Goal: Task Accomplishment & Management: Use online tool/utility

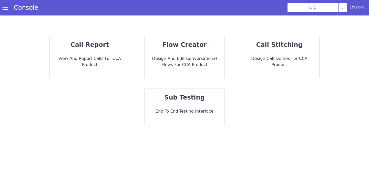
click at [188, 111] on p "End to End Testing Interface" at bounding box center [184, 111] width 72 height 6
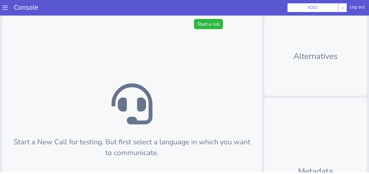
click at [6, 8] on span at bounding box center [5, 7] width 5 height 5
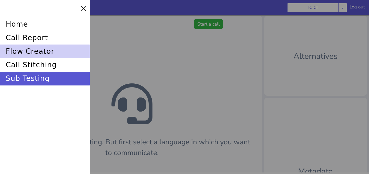
click at [32, 50] on div "flow creator" at bounding box center [45, 52] width 90 height 14
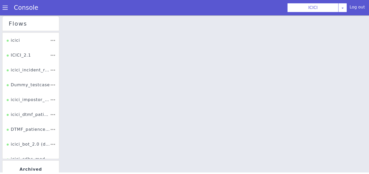
scroll to position [106, 0]
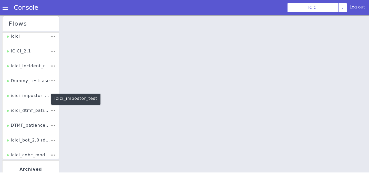
click at [28, 96] on div "icici_impostor_test" at bounding box center [28, 98] width 43 height 10
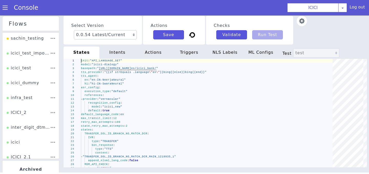
click at [298, 24] on img at bounding box center [301, 21] width 10 height 10
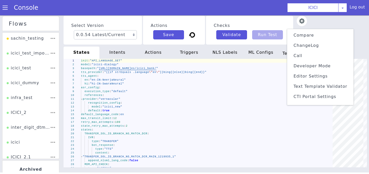
click at [311, 86] on span "Text Template Validator" at bounding box center [320, 86] width 54 height 5
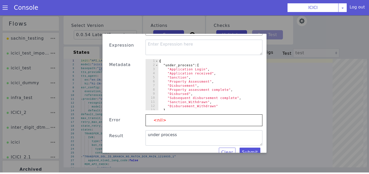
scroll to position [39, 0]
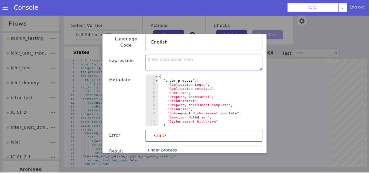
click at [180, 61] on textarea at bounding box center [203, 62] width 117 height 15
paste textarea "{{unescape .main_ssml_header_en}} Since your last month bill payment was expect…"
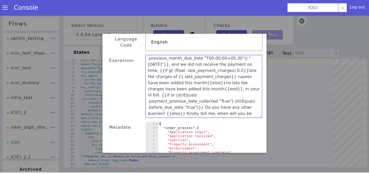
scroll to position [15, 0]
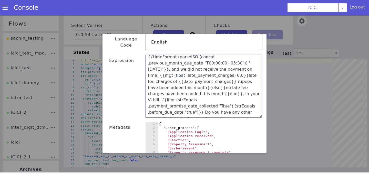
drag, startPoint x: 260, startPoint y: 62, endPoint x: 259, endPoint y: 115, distance: 52.7
click at [259, 115] on textarea "{{unescape .main_ssml_header_en}} Since your last month bill payment was expect…" at bounding box center [203, 86] width 116 height 63
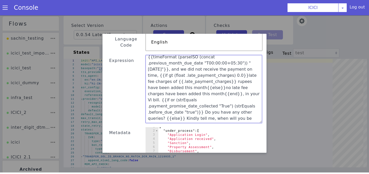
scroll to position [0, 0]
drag, startPoint x: 196, startPoint y: 70, endPoint x: 239, endPoint y: 70, distance: 42.2
click at [239, 70] on textarea "{{unescape .main_ssml_header_en}} Since your last month bill payment was expect…" at bounding box center [203, 89] width 116 height 68
type textarea "{{unescape .main_ssml_header_en}} Since your last month bill payment was expect…"
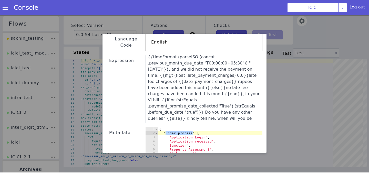
drag, startPoint x: 166, startPoint y: 127, endPoint x: 192, endPoint y: 127, distance: 26.1
click at [192, 127] on div "{ "under_process" : [ "Application Login" , "Application received" , "Sanction"…" at bounding box center [212, 156] width 109 height 59
paste textarea "late_payment_charge"
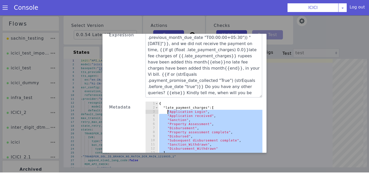
drag, startPoint x: 259, startPoint y: 141, endPoint x: 168, endPoint y: 105, distance: 98.3
click at [168, 105] on div ""late_payment_charges": [ 1 2 3 4 5 6 7 8 9 10 11 12 13 14 { "late_payment_char…" at bounding box center [203, 127] width 117 height 51
type textarea ""Application Login", "Application received","
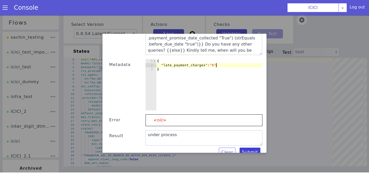
type textarea ""late_payment_charges": "0"
click at [252, 149] on button "Submit" at bounding box center [249, 152] width 21 height 9
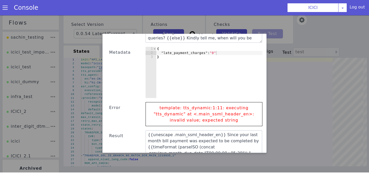
drag, startPoint x: 260, startPoint y: 136, endPoint x: 260, endPoint y: 153, distance: 17.4
click at [260, 153] on div "Text Template Validator State COF Language Code English Expression {{unescape .…" at bounding box center [184, 93] width 369 height 159
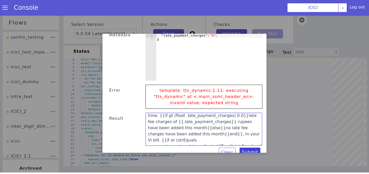
scroll to position [50, 0]
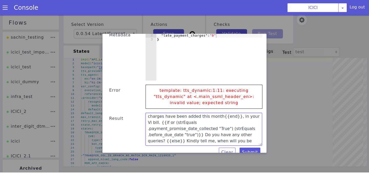
drag, startPoint x: 232, startPoint y: 121, endPoint x: 189, endPoint y: 129, distance: 43.1
click at [189, 129] on textarea "{{unescape .main_ssml_header_en}} Since your last month bill payment was expect…" at bounding box center [203, 129] width 116 height 33
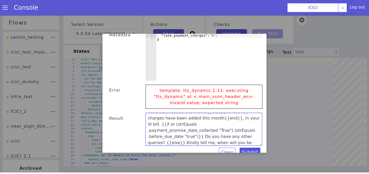
drag, startPoint x: 192, startPoint y: 130, endPoint x: 206, endPoint y: 130, distance: 13.6
click at [206, 130] on textarea "{{unescape .main_ssml_header_en}} Since your last month bill payment was expect…" at bounding box center [203, 129] width 116 height 33
type textarea "{{unescape .main_ssml_header_en}} Since your last month bill payment was expect…"
click at [249, 148] on button "Submit" at bounding box center [249, 152] width 21 height 9
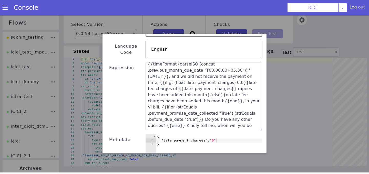
scroll to position [45, 0]
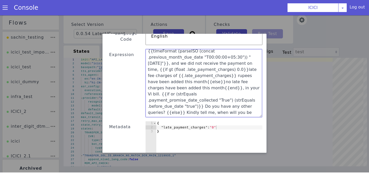
drag, startPoint x: 205, startPoint y: 102, endPoint x: 204, endPoint y: 77, distance: 24.4
click at [204, 77] on textarea "{{unescape .main_ssml_header_en}} Since your last month bill payment was expect…" at bounding box center [203, 83] width 116 height 68
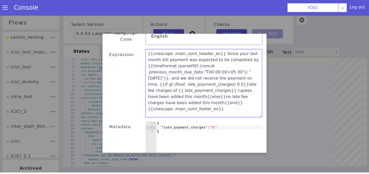
scroll to position [137, 0]
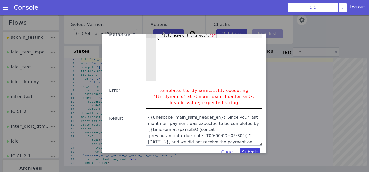
type textarea "{{unescape .main_ssml_header_en}} Since your last month bill payment was expect…"
click at [252, 148] on button "Submit" at bounding box center [249, 152] width 21 height 9
type textarea "{{unescape .main_ssml_header_en}} Since your last month bill payment was expect…"
click at [249, 148] on button "Submit" at bounding box center [249, 152] width 21 height 9
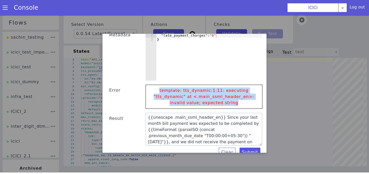
drag, startPoint x: 163, startPoint y: 83, endPoint x: 240, endPoint y: 98, distance: 78.3
click at [240, 98] on p "template: tts_dynamic:1:11: executing "tts_dynamic" at <.main_ssml_header_en>: …" at bounding box center [204, 97] width 106 height 24
copy p "template: tts_dynamic:1:11: executing "tts_dynamic" at <.main_ssml_header_en>: …"
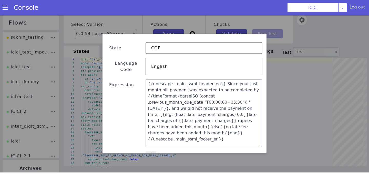
scroll to position [22, 0]
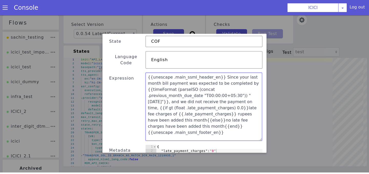
drag, startPoint x: 147, startPoint y: 70, endPoint x: 216, endPoint y: 71, distance: 68.9
click at [216, 73] on textarea "{{unescape .main_ssml_header_en}} Since your last month bill payment was expect…" at bounding box center [203, 107] width 116 height 68
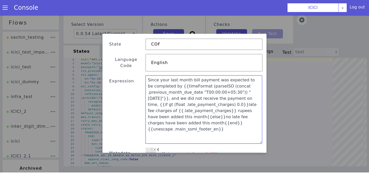
scroll to position [20, 0]
drag, startPoint x: 252, startPoint y: 116, endPoint x: 174, endPoint y: 115, distance: 78.8
click at [174, 115] on textarea "Since your last month bill payment was expected to be completed by {{timeFormat…" at bounding box center [203, 108] width 116 height 68
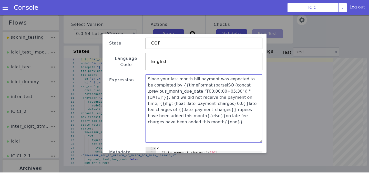
click at [149, 75] on textarea "Since your last month bill payment was expected to be completed by {{timeFormat…" at bounding box center [203, 108] width 116 height 68
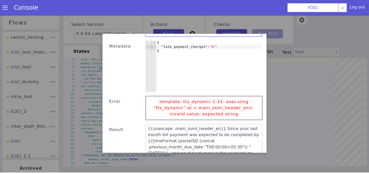
scroll to position [137, 0]
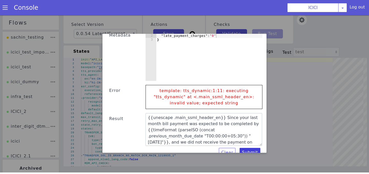
type textarea "Since your last month bill payment was expected to be completed by {{timeFormat…"
click at [252, 148] on button "Submit" at bounding box center [249, 152] width 21 height 9
type textarea "Since your last month bill payment was expected to be completed by 1 January, a…"
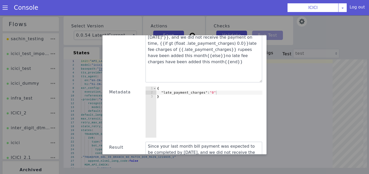
scroll to position [76, 0]
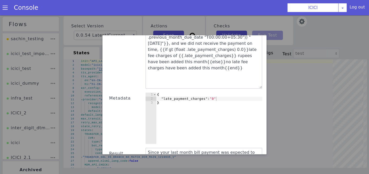
click at [215, 94] on div "{ "late_payment_charges" : "0" }" at bounding box center [209, 122] width 106 height 59
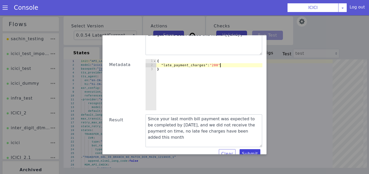
type textarea ""late_payment_charges": "200""
click at [252, 149] on button "Submit" at bounding box center [249, 153] width 21 height 9
type textarea "Since your last month bill payment was expected to be completed by 1 January, a…"
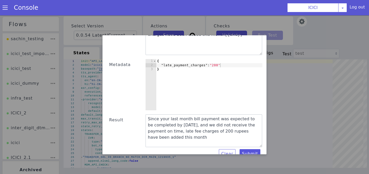
click at [218, 61] on div "{ "late_payment_charges" : "200" }" at bounding box center [209, 88] width 106 height 59
type textarea ""late_payment_charges": "0""
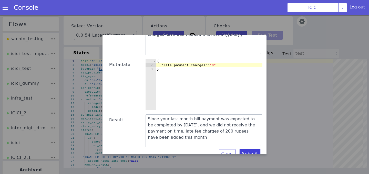
click at [253, 152] on button "Submit" at bounding box center [249, 153] width 21 height 9
type textarea "Since your last month bill payment was expected to be completed by 1 January, a…"
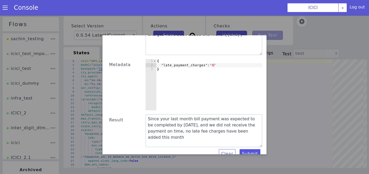
click at [262, 22] on div at bounding box center [184, 94] width 369 height 159
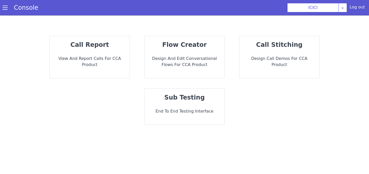
click at [5, 10] on span at bounding box center [5, 7] width 5 height 5
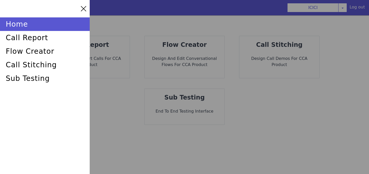
click at [360, 19] on div at bounding box center [184, 87] width 369 height 174
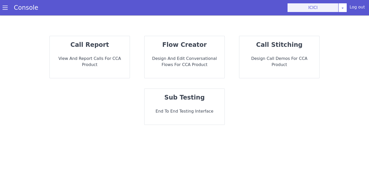
click at [337, 7] on button "ICICI" at bounding box center [312, 7] width 51 height 9
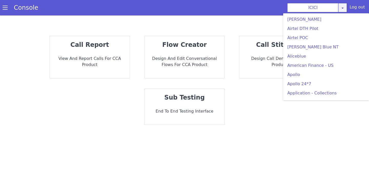
click at [340, 12] on div "ICICI AO Smith Airtel DTH Pilot Airtel POC Alice Blue NT Aliceblue American Fin…" at bounding box center [317, 7] width 60 height 9
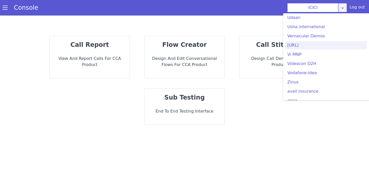
scroll to position [1419, 0]
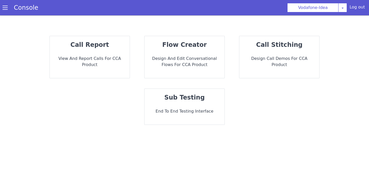
click at [176, 58] on p "Design and Edit Conversational flows for CCA Product" at bounding box center [184, 62] width 72 height 12
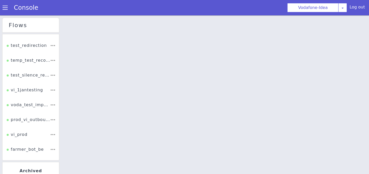
scroll to position [166, 0]
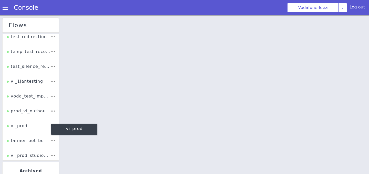
click at [23, 130] on div "vi_prod" at bounding box center [17, 128] width 21 height 10
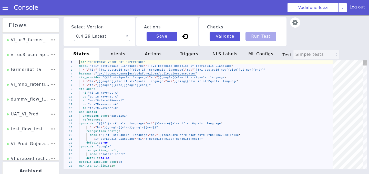
scroll to position [0, 145]
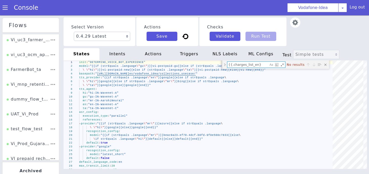
type textarea "{{.charges_list_en}"
click at [110, 56] on div "intents" at bounding box center [117, 54] width 36 height 12
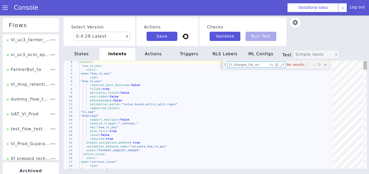
click at [228, 64] on textarea "{{.charges_list_en" at bounding box center [247, 65] width 41 height 6
type textarea ".charges_list_en"
drag, startPoint x: 259, startPoint y: 66, endPoint x: 201, endPoint y: 66, distance: 58.4
click at [201, 66] on div "1 2 3 4 5 6 7 8 9 10 11 12 13 14 15 16 17 18 19 20 21 22 23 24 25 26 27 28 29 i…" at bounding box center [214, 114] width 303 height 109
click at [327, 65] on div "Close (Escape)" at bounding box center [325, 64] width 5 height 5
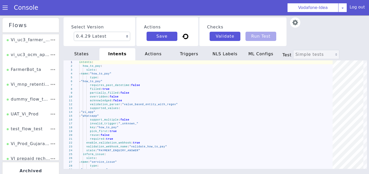
click at [157, 55] on div "actions" at bounding box center [153, 54] width 36 height 12
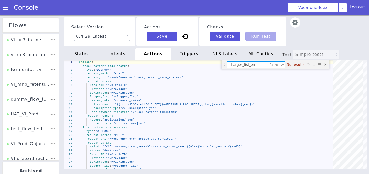
type textarea ".charges_list_en"
click at [188, 55] on div "triggers" at bounding box center [189, 54] width 36 height 12
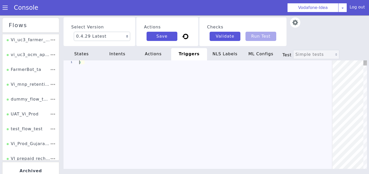
type textarea "global_triggers: id_confirmation: state: "ACTION_CHECK_TRANSACTION_ID" api_roam…"
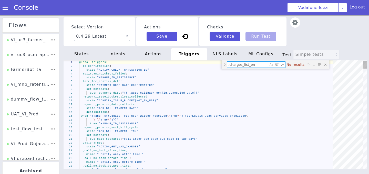
click at [228, 63] on textarea ".charges_list_en" at bounding box center [247, 65] width 41 height 6
drag, startPoint x: 257, startPoint y: 65, endPoint x: 207, endPoint y: 65, distance: 50.2
click at [207, 65] on div "1 2 3 4 5 6 7 8 9 10 11 12 13 14 15 16 17 18 19 20 21 22 23 24 25 26 27 28 29 g…" at bounding box center [214, 114] width 303 height 109
type textarea "charges_list_en"
click at [326, 65] on div "Close (Escape)" at bounding box center [325, 64] width 5 height 5
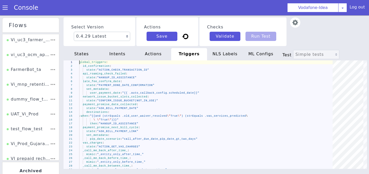
click at [233, 55] on div "NLS Labels" at bounding box center [225, 54] width 36 height 12
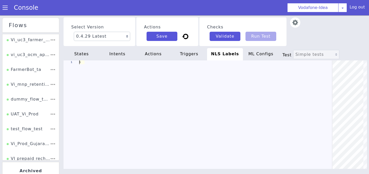
scroll to position [0, 77]
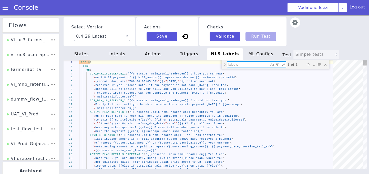
type textarea "\ queries ? {{else}} Kindly tell me, when will you be able to complete the\ \ p…"
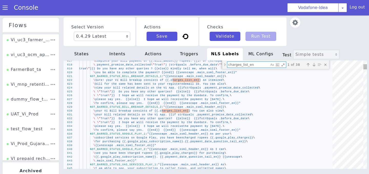
type textarea "charges_list_en"
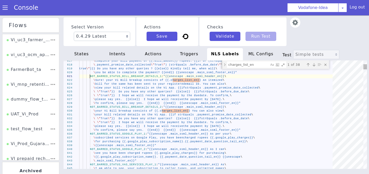
scroll to position [0, 34]
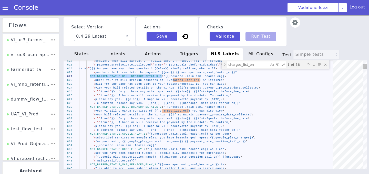
drag, startPoint x: 90, startPoint y: 75, endPoint x: 161, endPoint y: 75, distance: 71.2
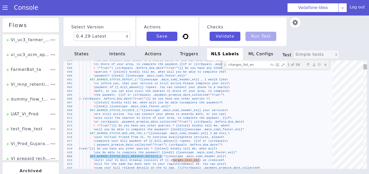
click at [312, 63] on div "Next match (Enter)" at bounding box center [313, 64] width 5 height 5
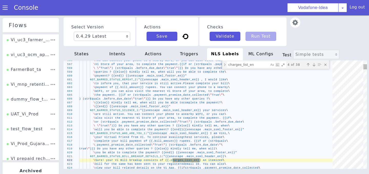
click at [312, 63] on div "Next match (Enter)" at bounding box center [313, 64] width 5 height 5
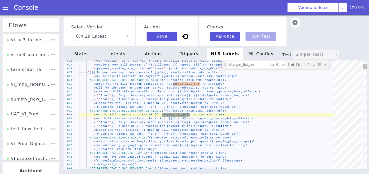
click at [312, 63] on div "Next match (Enter)" at bounding box center [313, 64] width 5 height 5
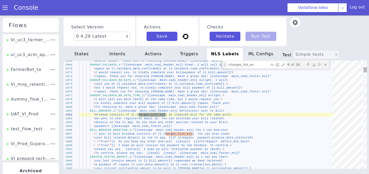
click at [312, 63] on div "Next match (Enter)" at bounding box center [313, 64] width 5 height 5
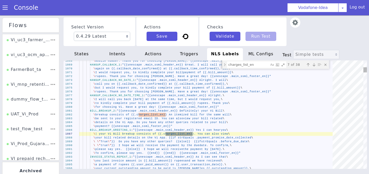
click at [312, 63] on div "Next match (Enter)" at bounding box center [313, 64] width 5 height 5
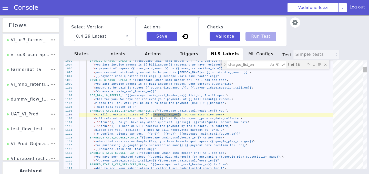
click at [312, 63] on div "Next match (Enter)" at bounding box center [313, 64] width 5 height 5
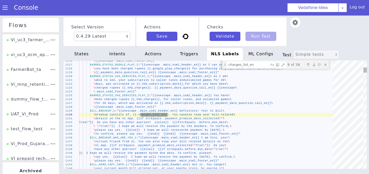
click at [312, 63] on div "Next match (Enter)" at bounding box center [313, 64] width 5 height 5
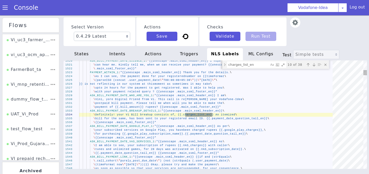
click at [312, 63] on div "Next match (Enter)" at bounding box center [313, 64] width 5 height 5
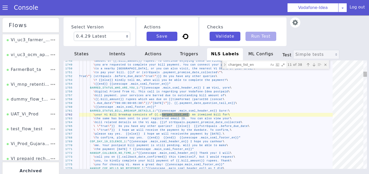
click at [312, 63] on div "Next match (Enter)" at bounding box center [313, 64] width 5 height 5
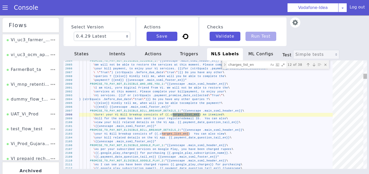
scroll to position [0, 0]
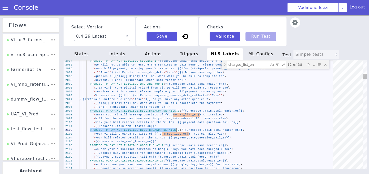
type textarea "\ {{unescape .main_ssml_footer_en}}" PROMISE_TO_PAY_NOT_ELIGIBLE_BILL_BREAKUP_D…"
drag, startPoint x: 90, startPoint y: 129, endPoint x: 178, endPoint y: 129, distance: 87.5
